Goal: Task Accomplishment & Management: Manage account settings

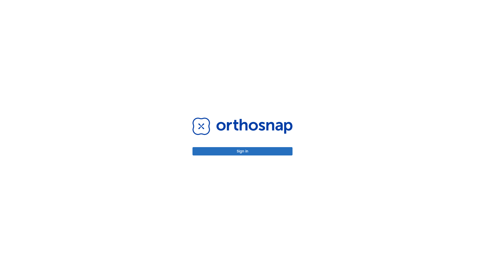
click at [243, 151] on button "Sign in" at bounding box center [243, 151] width 100 height 8
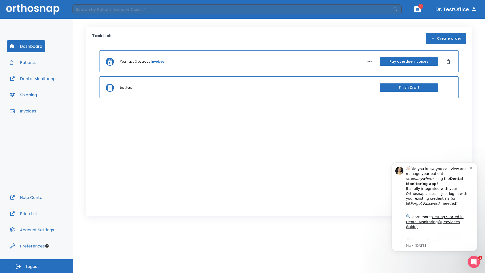
click at [37, 266] on span "Logout" at bounding box center [32, 267] width 13 height 6
